Goal: Navigation & Orientation: Find specific page/section

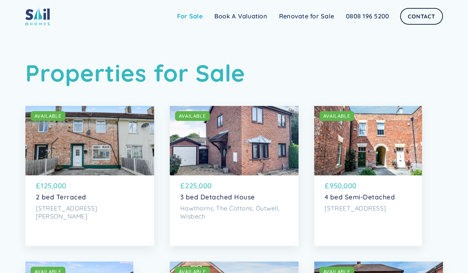
click at [189, 18] on link "For Sale" at bounding box center [189, 16] width 37 height 14
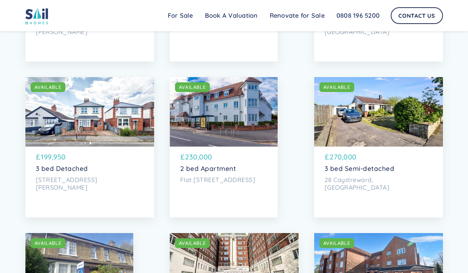
scroll to position [1432, 0]
click at [35, 217] on div "SOLD AVAILABLE SOLD AVAILABLE £ 199,950 3 bed Detached 54 George Street, Mablet…" at bounding box center [89, 147] width 129 height 140
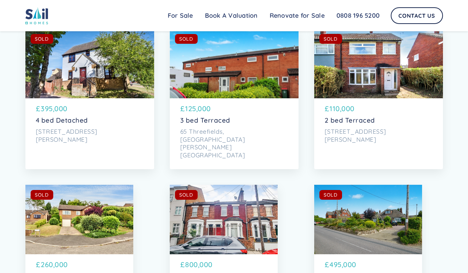
scroll to position [3086, 0]
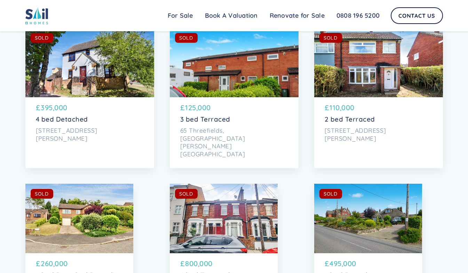
click at [32, 15] on img at bounding box center [36, 15] width 23 height 17
